Goal: Task Accomplishment & Management: Manage account settings

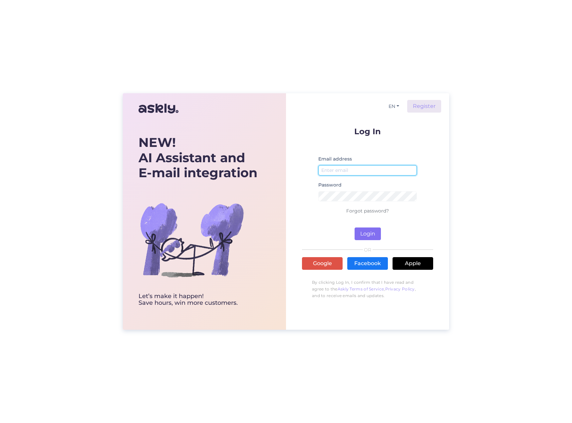
type input "[EMAIL_ADDRESS][PERSON_NAME][DOMAIN_NAME]"
click at [361, 234] on button "Login" at bounding box center [367, 233] width 26 height 13
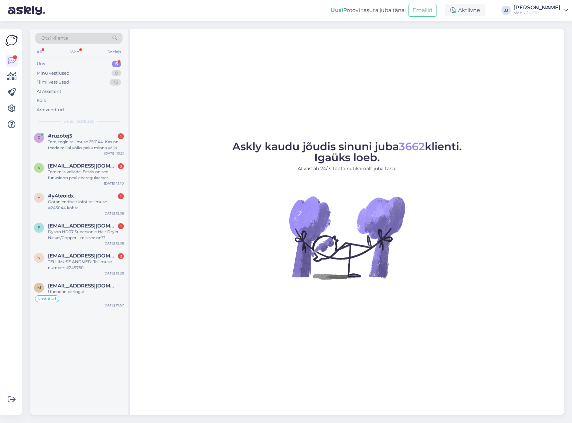
click at [550, 9] on div "[PERSON_NAME]" at bounding box center [536, 7] width 47 height 5
click at [513, 24] on span "Mobix JK OÜ" at bounding box center [495, 26] width 80 height 10
click at [497, 25] on span "Mobix JK OÜ" at bounding box center [495, 26] width 80 height 10
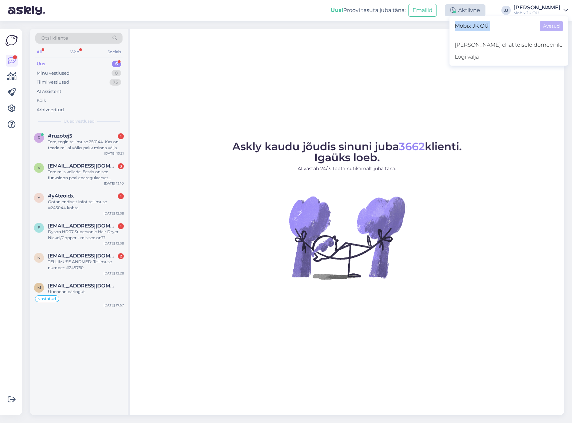
click at [472, 8] on div "Aktiivne" at bounding box center [465, 10] width 41 height 12
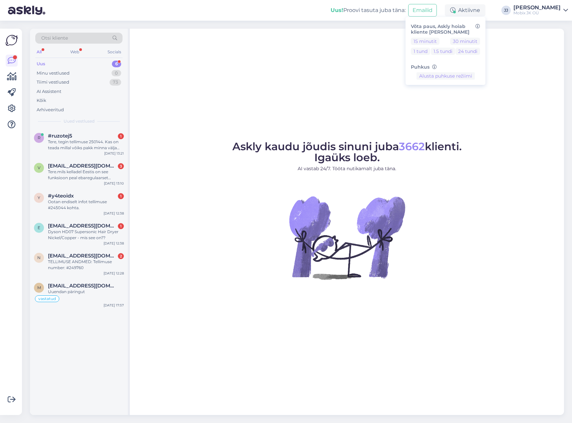
click at [367, 11] on div "Uus! Proovi tasuta [PERSON_NAME]:" at bounding box center [368, 10] width 75 height 8
click at [24, 11] on img at bounding box center [26, 10] width 37 height 21
